Goal: Task Accomplishment & Management: Manage account settings

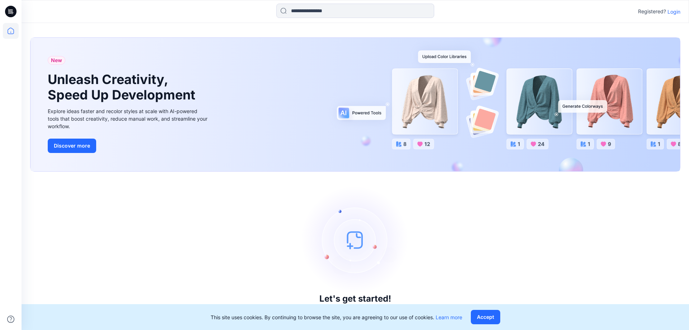
click at [676, 11] on p "Login" at bounding box center [673, 12] width 13 height 8
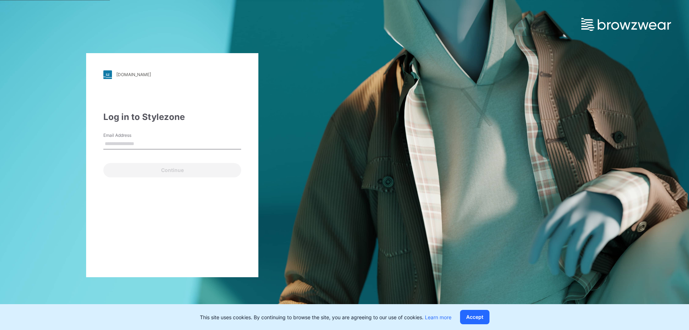
type input "**********"
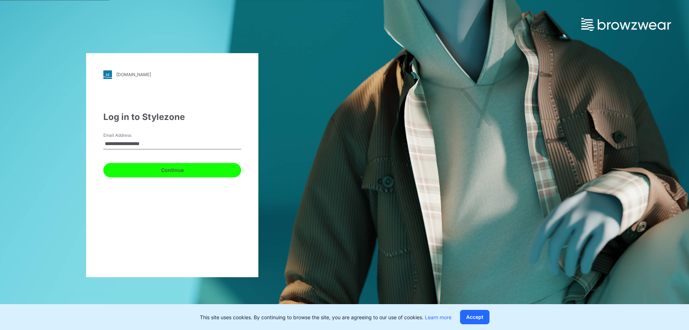
click at [167, 165] on button "Continue" at bounding box center [172, 170] width 138 height 14
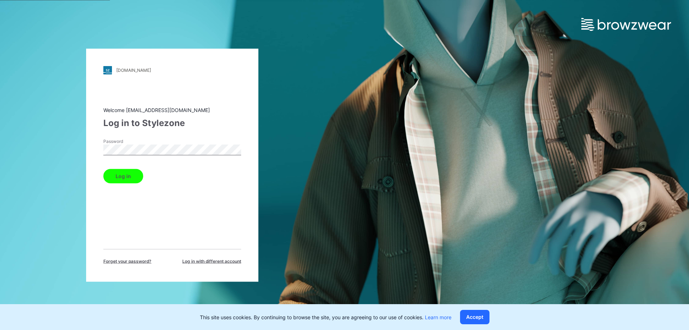
click at [117, 177] on button "Log in" at bounding box center [123, 176] width 40 height 14
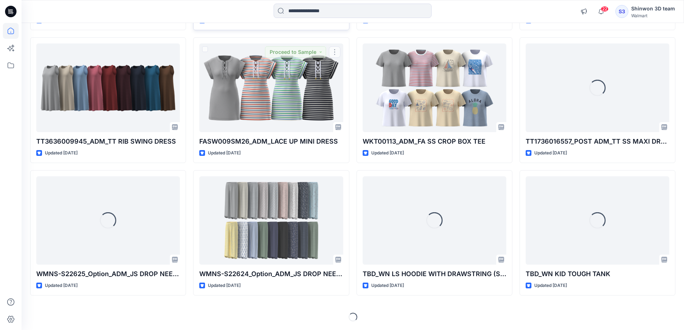
scroll to position [366, 0]
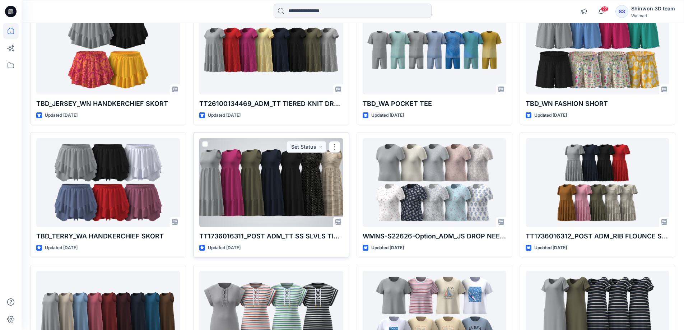
click at [268, 193] on div at bounding box center [271, 182] width 144 height 89
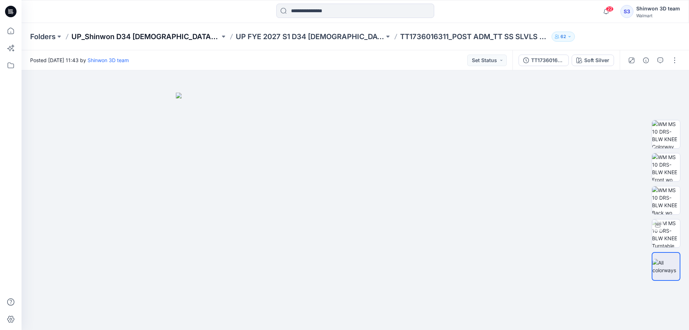
click at [164, 37] on p "UP_Shinwon D34 [DEMOGRAPHIC_DATA] Dresses" at bounding box center [145, 37] width 149 height 10
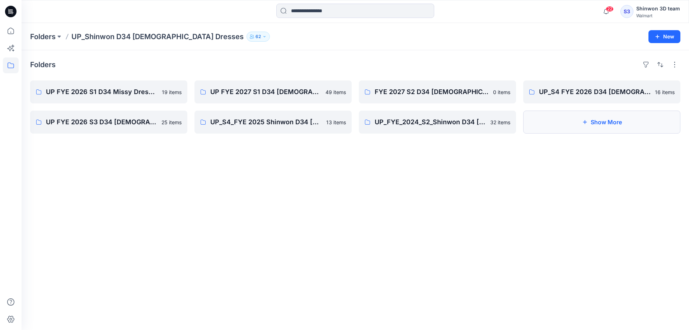
click at [605, 117] on button "Show More" at bounding box center [601, 122] width 157 height 23
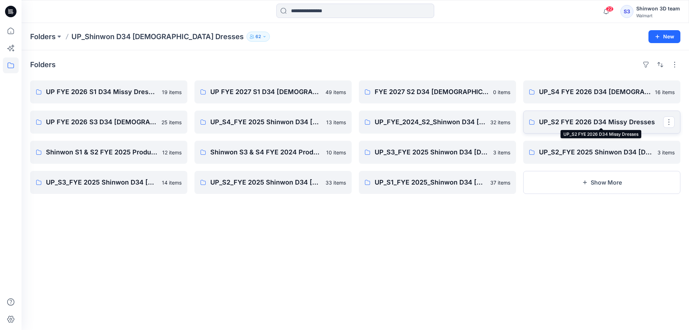
click at [582, 121] on p "UP_S2 FYE 2026 D34 Missy Dresses" at bounding box center [601, 122] width 124 height 10
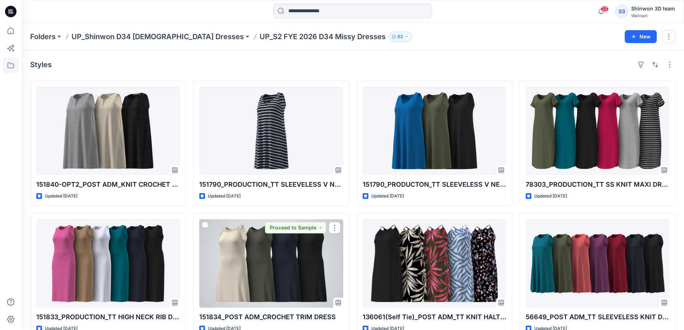
drag, startPoint x: 264, startPoint y: 257, endPoint x: 257, endPoint y: 257, distance: 6.8
click at [264, 257] on div at bounding box center [271, 263] width 144 height 89
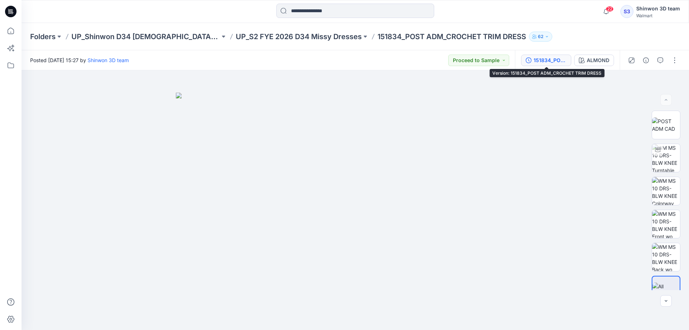
click at [564, 62] on div "151834_POST ADM_CROCHET TRIM DRESS" at bounding box center [550, 60] width 33 height 8
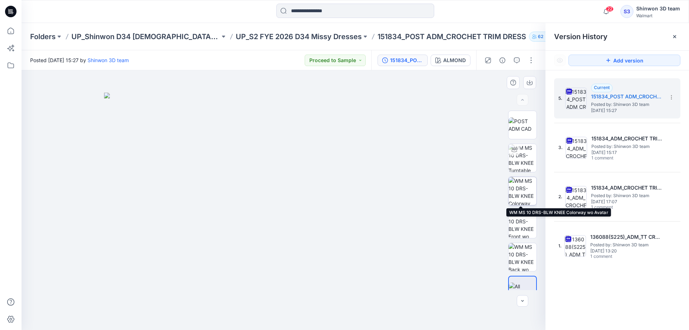
click at [527, 183] on img at bounding box center [522, 191] width 28 height 28
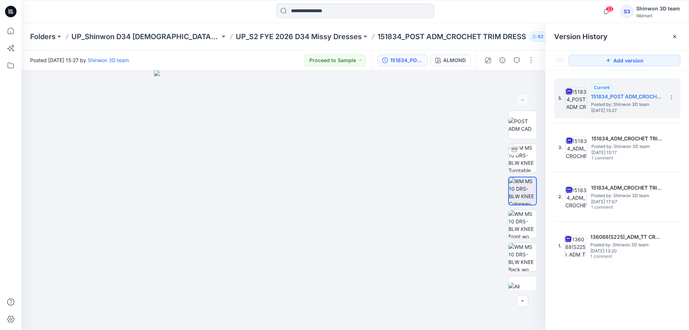
drag, startPoint x: 270, startPoint y: 38, endPoint x: 295, endPoint y: 3, distance: 43.3
click at [270, 38] on p "UP_S2 FYE 2026 D34 Missy Dresses" at bounding box center [299, 37] width 126 height 10
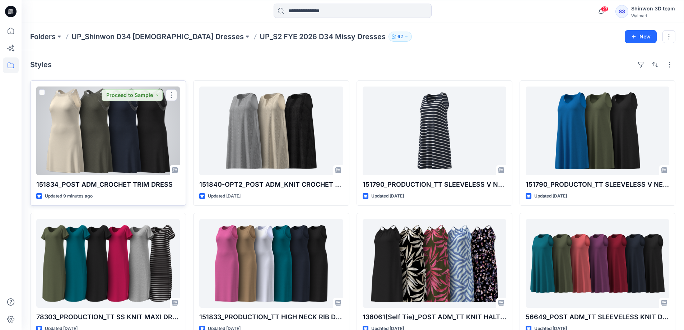
click at [149, 117] on div at bounding box center [108, 130] width 144 height 89
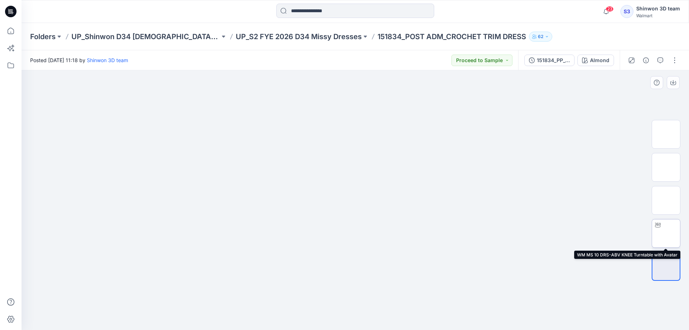
click at [666, 233] on img at bounding box center [666, 233] width 0 height 0
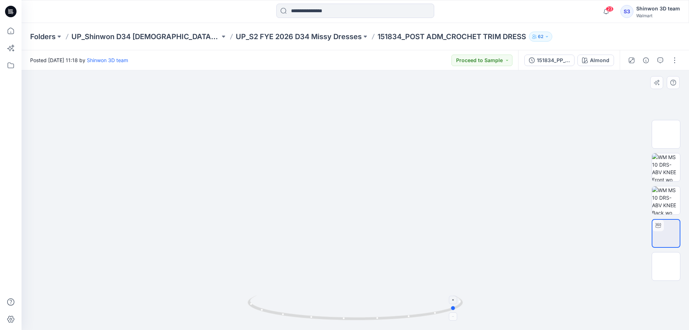
drag, startPoint x: 357, startPoint y: 318, endPoint x: 461, endPoint y: 310, distance: 104.7
click at [461, 310] on icon at bounding box center [356, 308] width 217 height 27
drag, startPoint x: 367, startPoint y: 117, endPoint x: 357, endPoint y: 230, distance: 113.5
click at [360, 14] on img at bounding box center [355, 14] width 604 height 0
click at [675, 59] on button "button" at bounding box center [674, 60] width 11 height 11
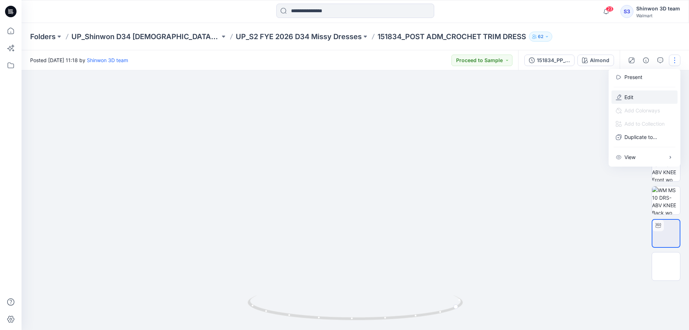
click at [633, 98] on p "Edit" at bounding box center [628, 97] width 9 height 8
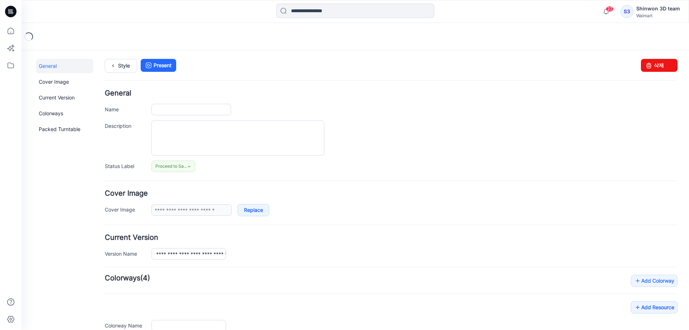
type input "**********"
type textarea "**********"
type input "******"
type input "**********"
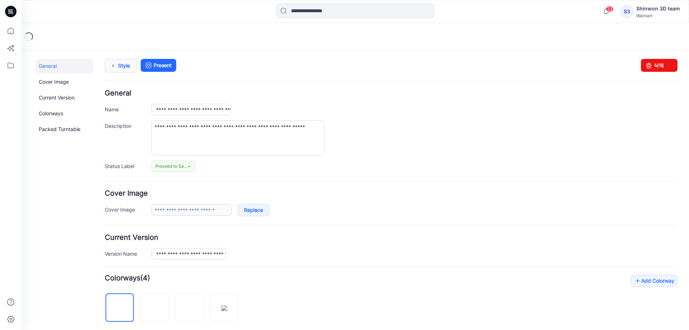
click at [125, 62] on link "Style" at bounding box center [121, 66] width 32 height 14
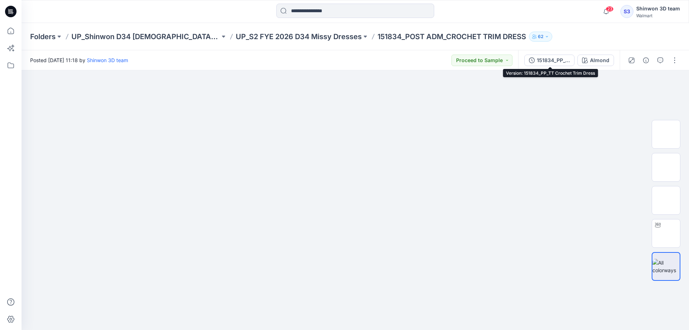
click at [537, 57] on button "151834_PP_TT Crochet Trim Dress" at bounding box center [549, 60] width 50 height 11
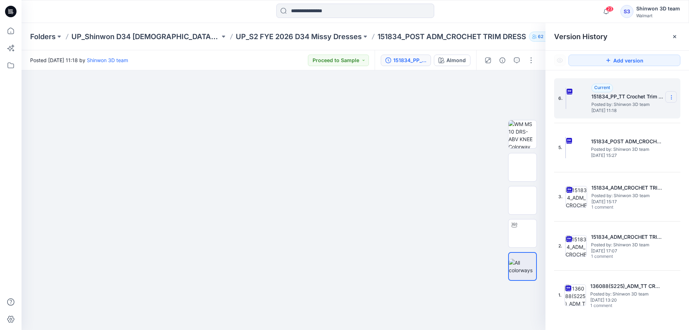
click at [669, 98] on icon at bounding box center [671, 97] width 6 height 6
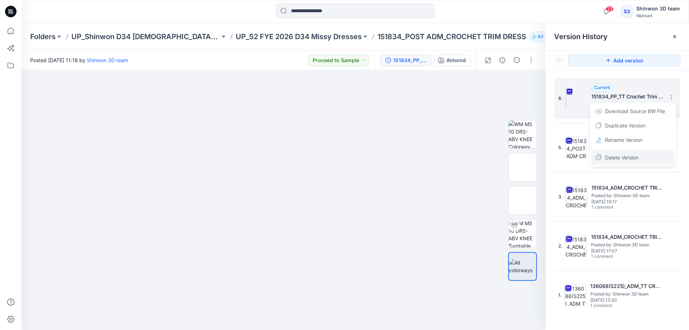
click at [620, 158] on span "Delete Version" at bounding box center [621, 157] width 33 height 9
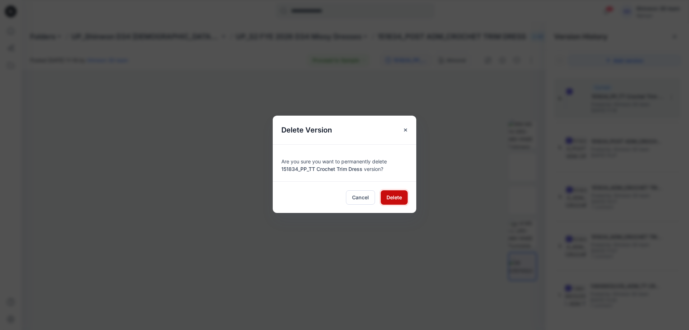
click at [398, 196] on span "Delete" at bounding box center [393, 197] width 15 height 8
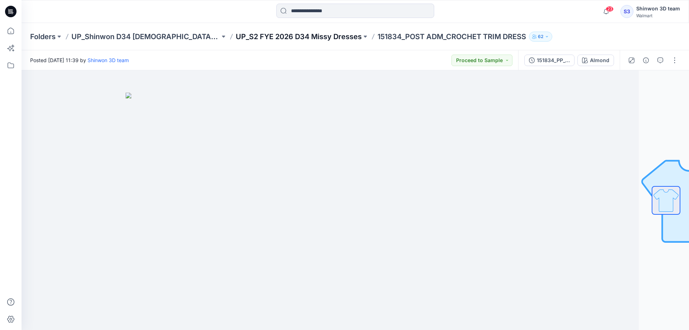
click at [253, 36] on p "UP_S2 FYE 2026 D34 Missy Dresses" at bounding box center [299, 37] width 126 height 10
